Goal: Task Accomplishment & Management: Manage account settings

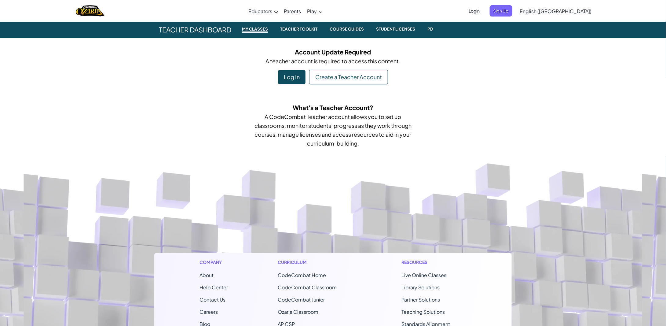
click at [287, 78] on div "Log In" at bounding box center [292, 77] width 28 height 14
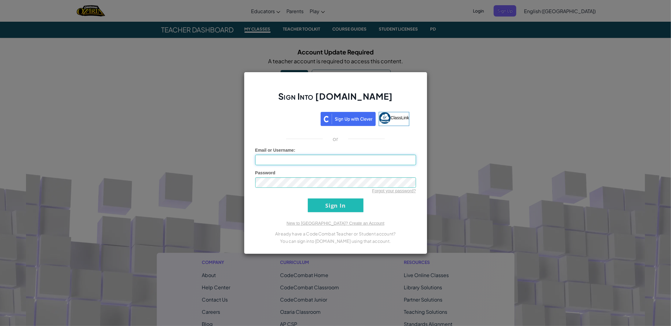
click at [287, 161] on input "Email or Username :" at bounding box center [335, 160] width 161 height 10
click at [198, 149] on div "Sign Into [DOMAIN_NAME] ClassLink or Unknown Error Email or Username : Password…" at bounding box center [335, 163] width 671 height 326
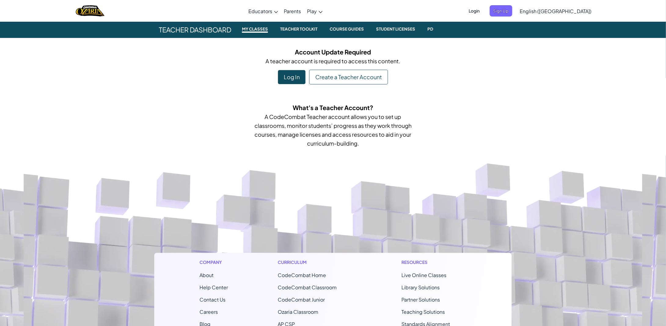
click at [297, 79] on div "Log In" at bounding box center [292, 77] width 28 height 14
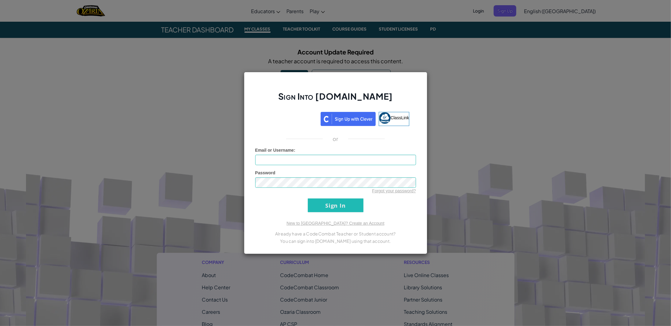
click at [317, 154] on div "Email or Username :" at bounding box center [335, 156] width 161 height 18
click at [314, 159] on input "Email or Username :" at bounding box center [335, 160] width 161 height 10
type input "[EMAIL_ADDRESS][DOMAIN_NAME]"
click at [346, 207] on input "Sign In" at bounding box center [336, 205] width 56 height 14
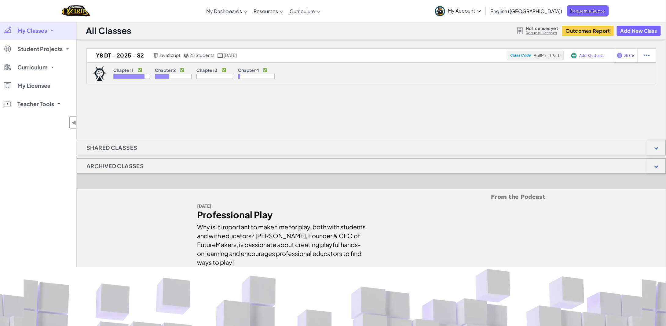
click at [46, 32] on span "My Classes" at bounding box center [32, 31] width 30 height 6
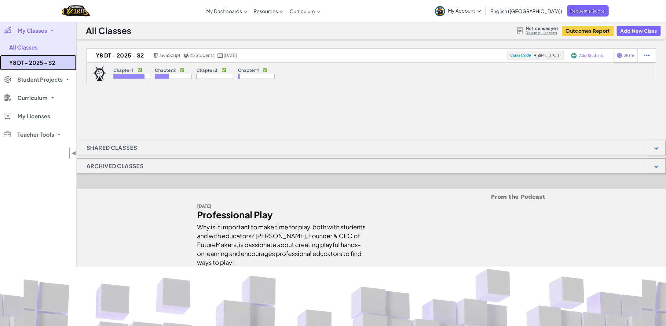
click at [45, 65] on link "Y8 DT - 2025 - S2" at bounding box center [38, 62] width 76 height 15
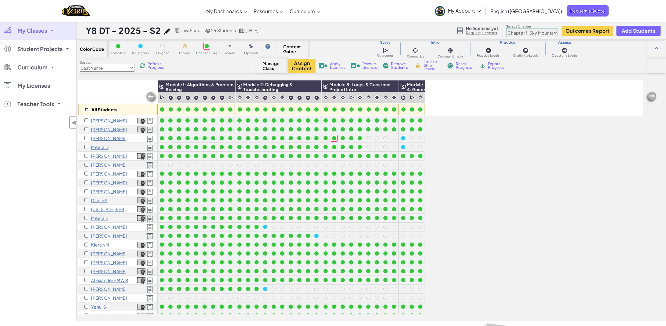
click at [86, 109] on input "checkbox" at bounding box center [87, 110] width 4 height 4
checkbox input "true"
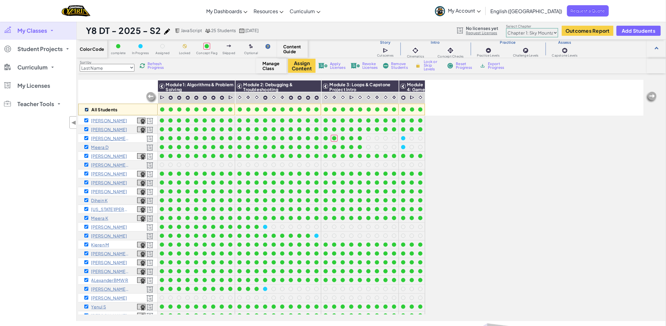
checkbox input "true"
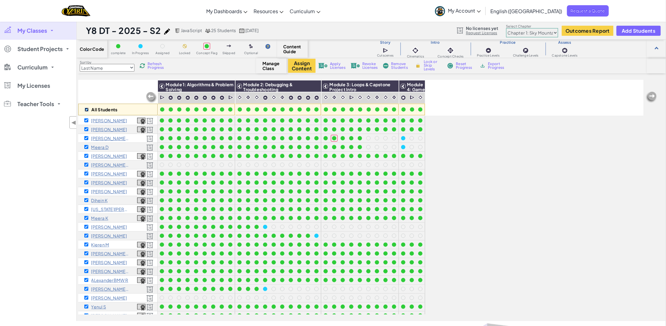
checkbox input "true"
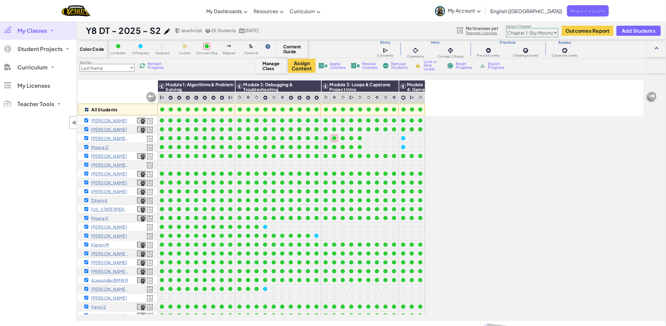
checkbox input "true"
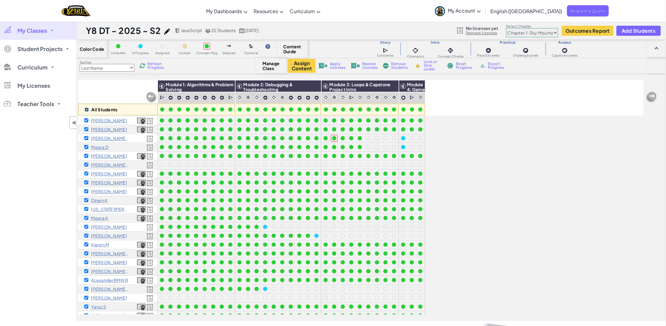
checkbox input "true"
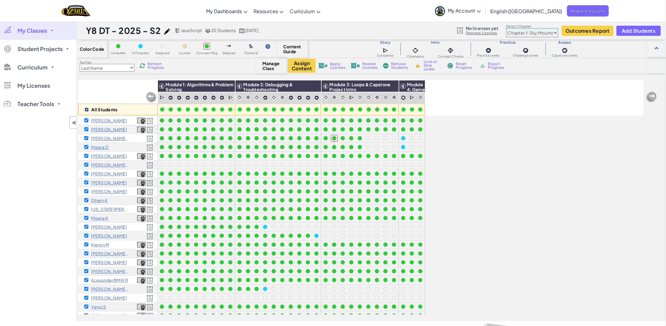
checkbox input "true"
click at [305, 66] on button "Assign Content" at bounding box center [302, 66] width 28 height 14
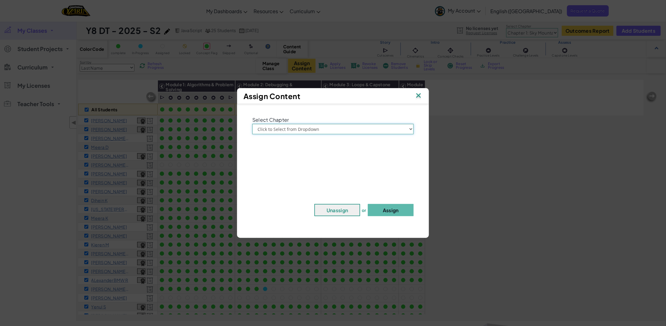
click at [316, 133] on select "Click to Select from Dropdown Chapter 1: Sky Mountain Chapter 2: The Moon Dance…" at bounding box center [332, 129] width 161 height 10
select select "Chapter 3: The Phoenix Lands"
click at [252, 124] on select "Click to Select from Dropdown Chapter 1: Sky Mountain Chapter 2: The Moon Dance…" at bounding box center [332, 129] width 161 height 10
click at [393, 210] on button "Assign" at bounding box center [391, 210] width 46 height 12
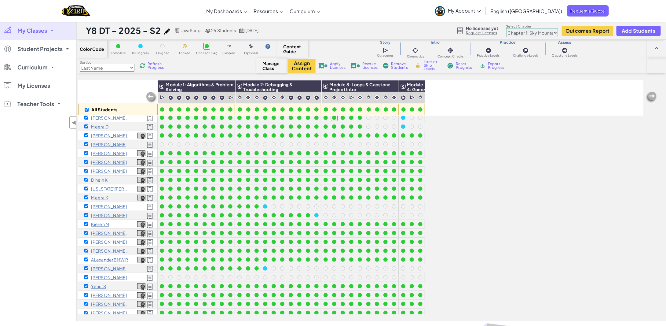
scroll to position [28, 0]
